Goal: Manage account settings

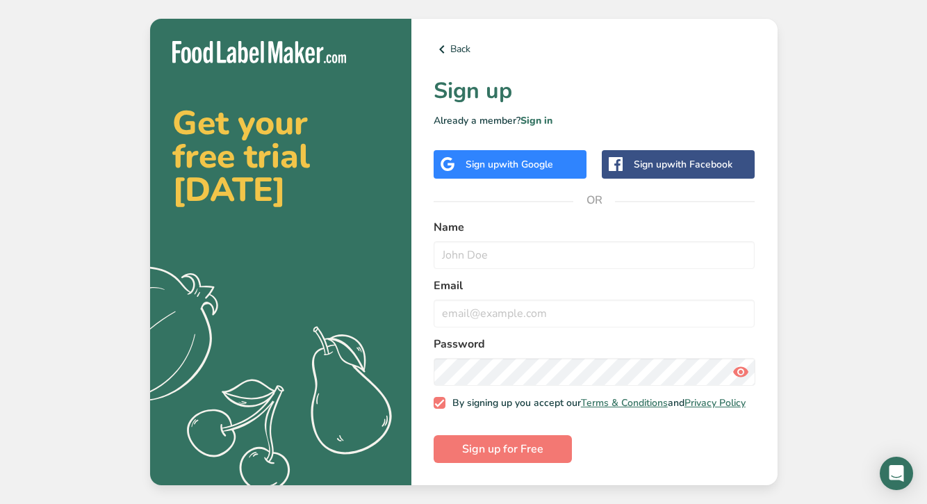
click at [505, 159] on span "with Google" at bounding box center [526, 164] width 54 height 13
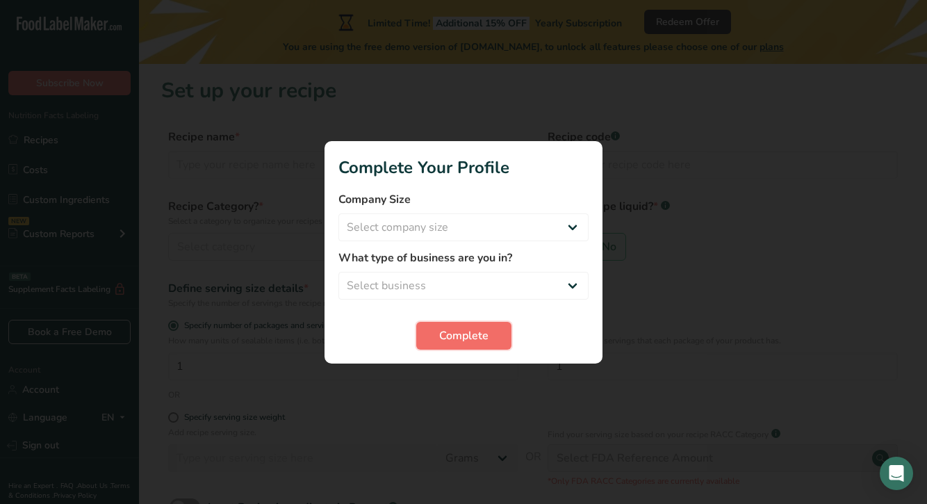
click at [457, 333] on span "Complete" at bounding box center [463, 335] width 49 height 17
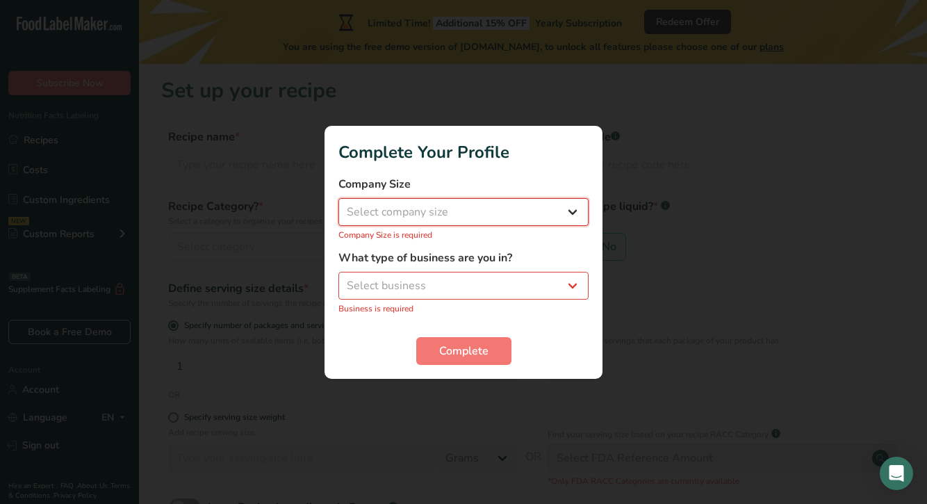
click at [420, 215] on select "Select company size Fewer than 10 Employees 10 to 50 Employees 51 to 500 Employ…" at bounding box center [464, 212] width 250 height 28
select select "1"
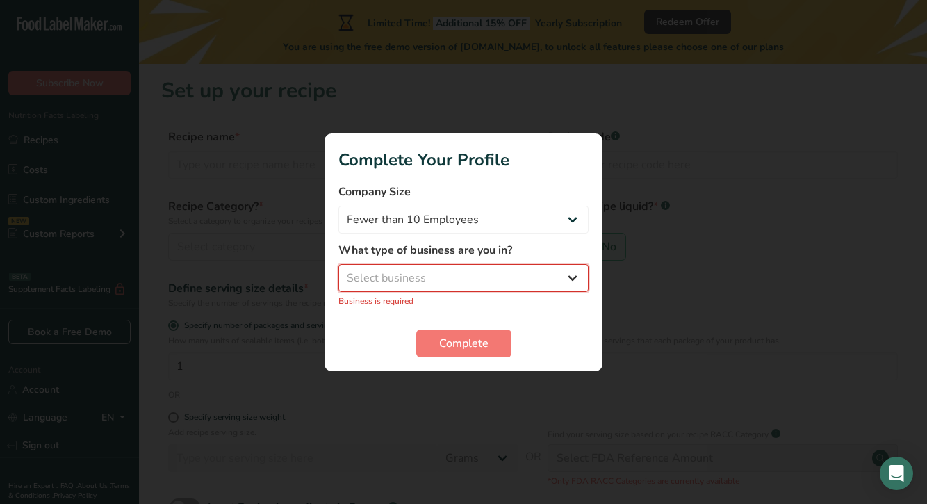
click at [414, 277] on select "Select business Packaged Food Manufacturer Restaurant & Cafe Bakery Meal Plans …" at bounding box center [464, 278] width 250 height 28
select select "5"
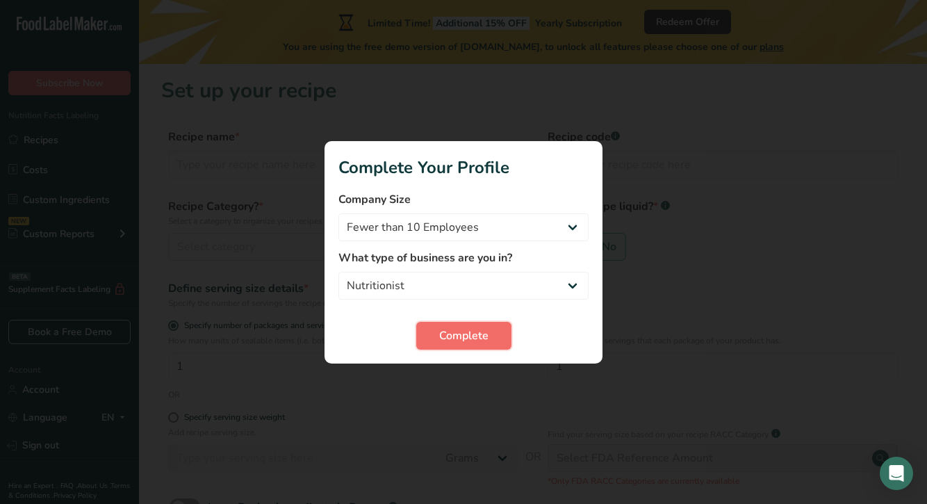
click at [473, 329] on span "Complete" at bounding box center [463, 335] width 49 height 17
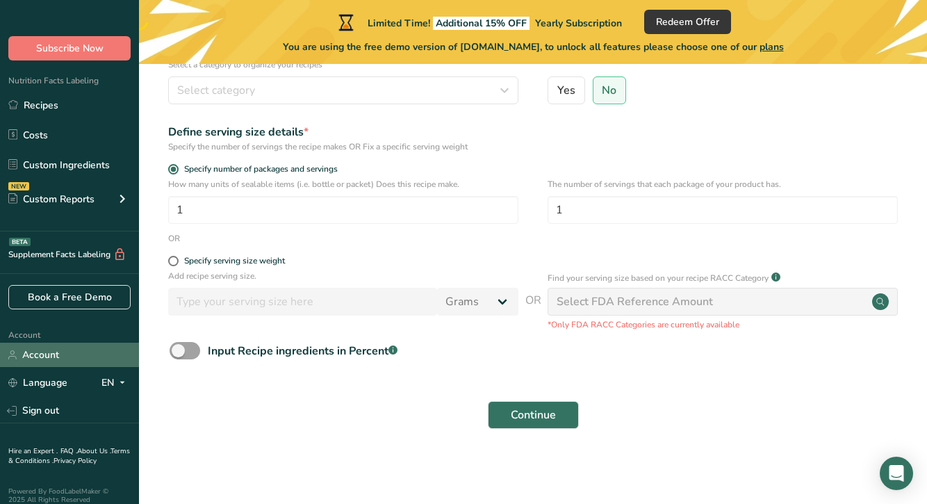
scroll to position [40, 0]
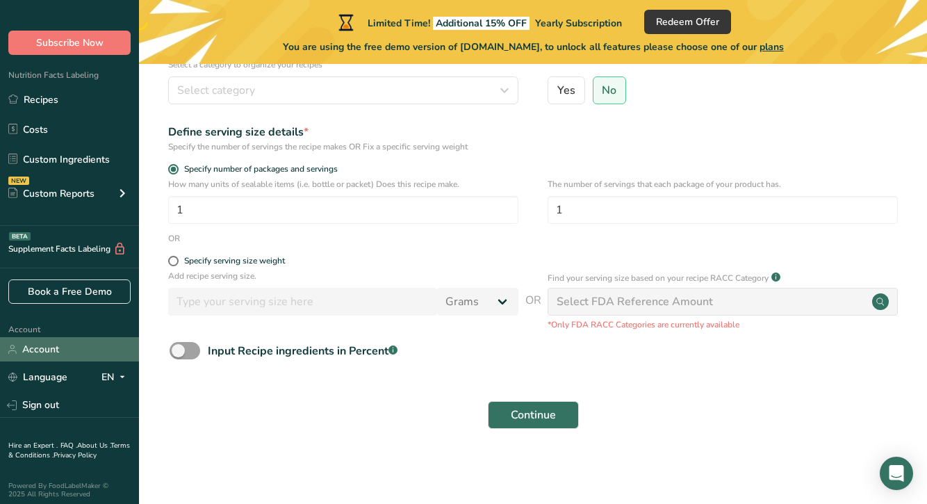
click at [63, 355] on link "Account" at bounding box center [69, 349] width 139 height 24
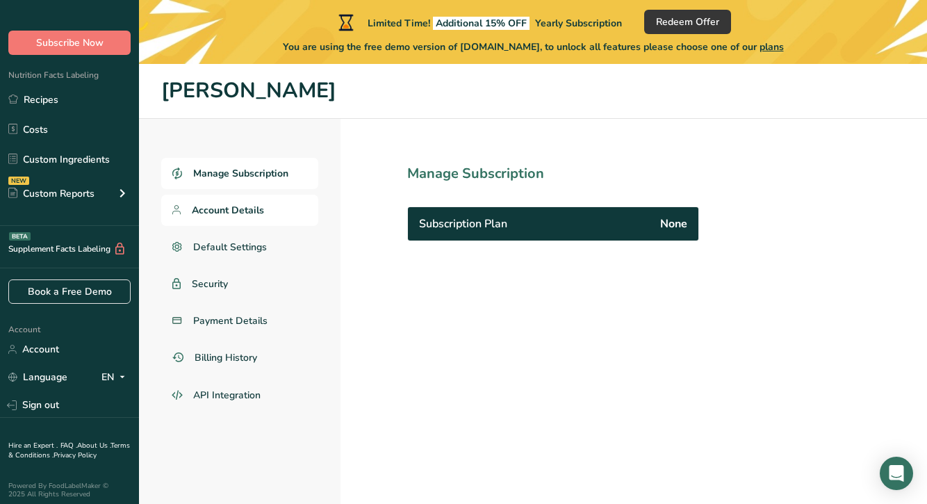
click at [236, 217] on link "Account Details" at bounding box center [239, 210] width 157 height 31
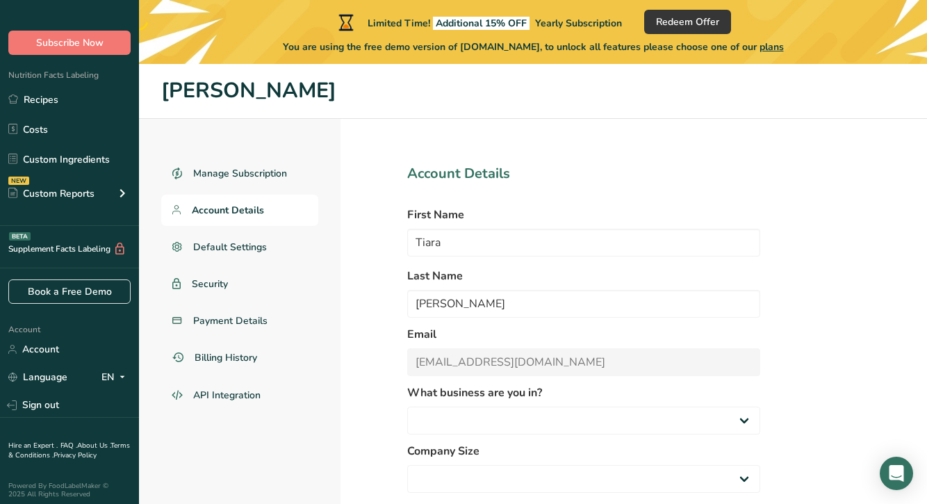
select select
select select "5"
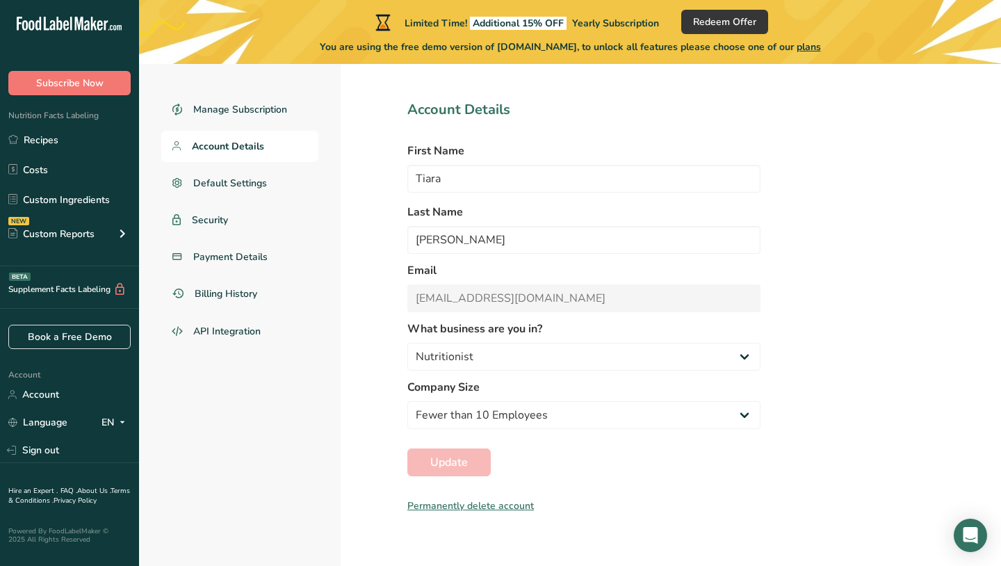
click at [466, 503] on div "Permanently delete account" at bounding box center [583, 505] width 353 height 15
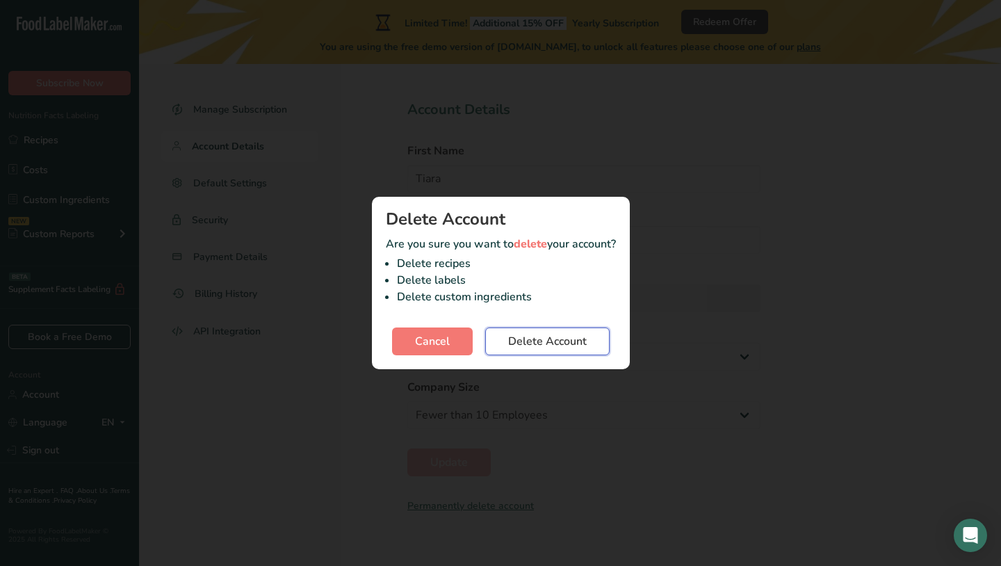
click at [556, 351] on button "Delete Account" at bounding box center [547, 341] width 124 height 28
